Goal: Navigation & Orientation: Find specific page/section

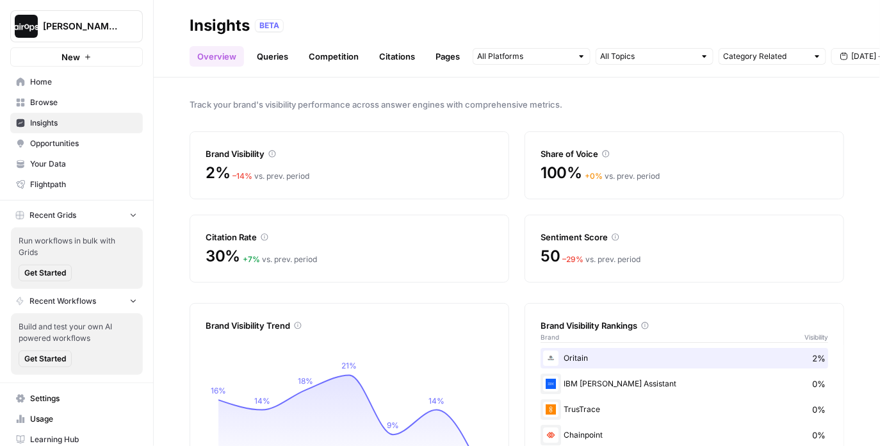
click at [72, 82] on span "Home" at bounding box center [83, 82] width 107 height 12
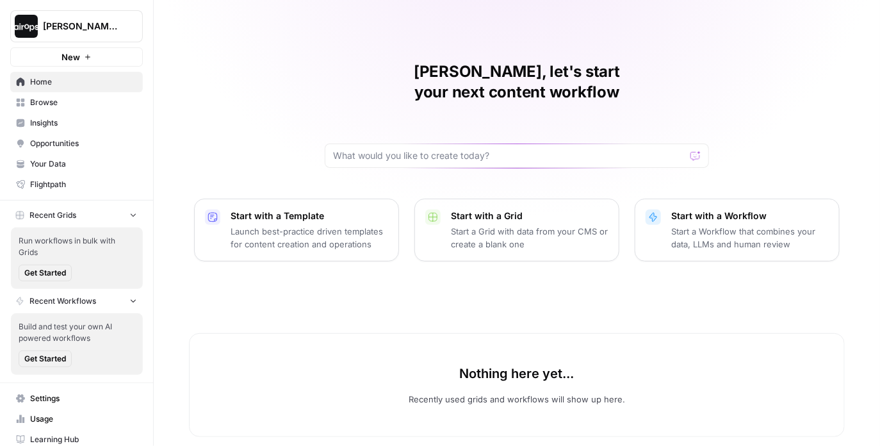
click at [70, 119] on span "Insights" at bounding box center [83, 123] width 107 height 12
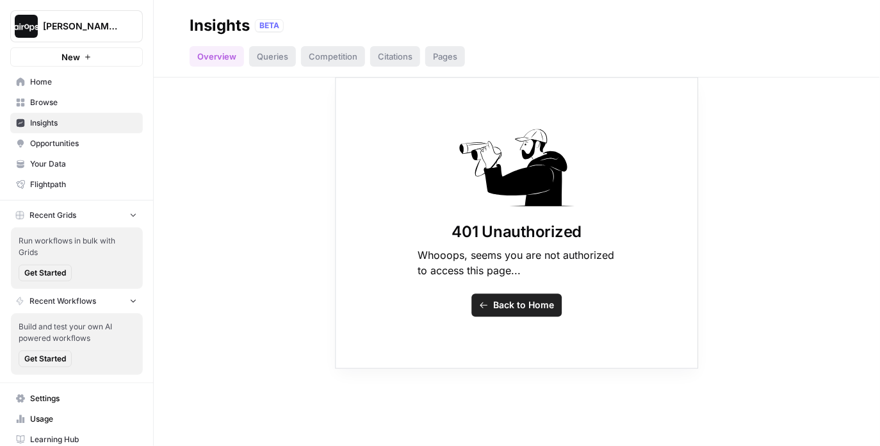
click at [60, 81] on span "Home" at bounding box center [83, 82] width 107 height 12
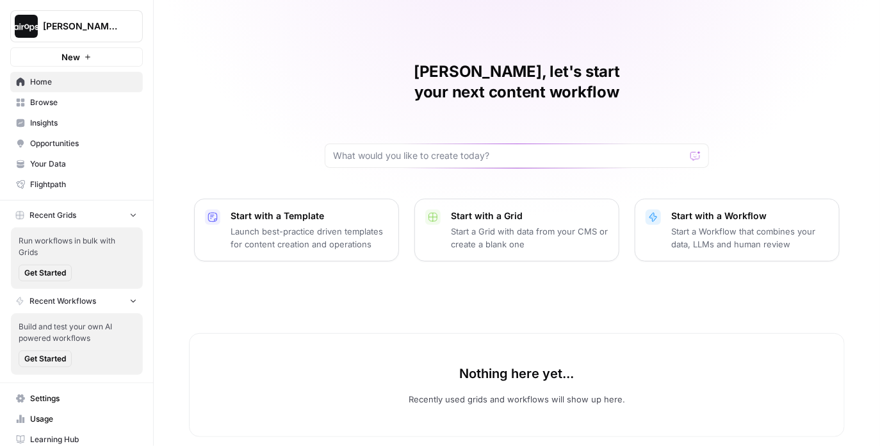
click at [108, 22] on span "[PERSON_NAME]-Sandbox" at bounding box center [82, 26] width 78 height 13
click at [274, 85] on div "[PERSON_NAME], let's start your next content workflow Start with a Template Lau…" at bounding box center [517, 228] width 727 height 457
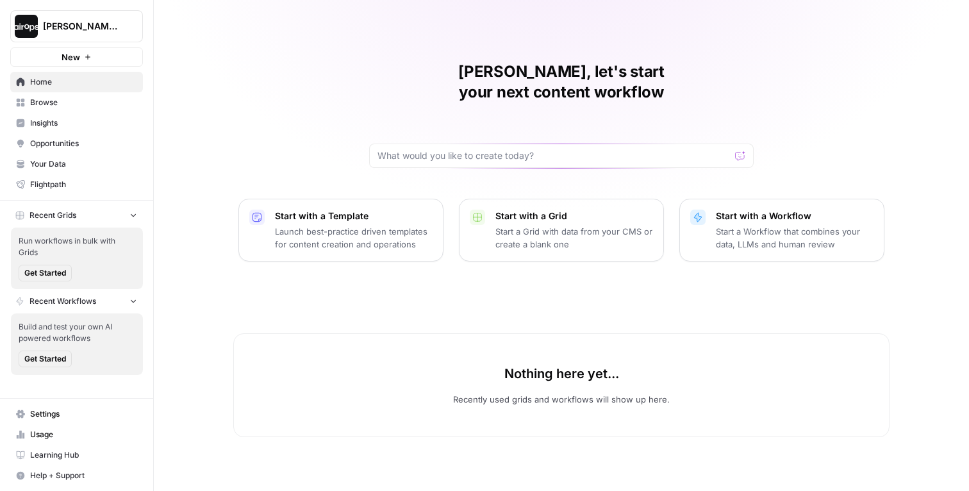
click at [301, 94] on div "[PERSON_NAME], let's start your next content workflow Start with a Template Lau…" at bounding box center [561, 245] width 815 height 491
